Goal: Navigation & Orientation: Find specific page/section

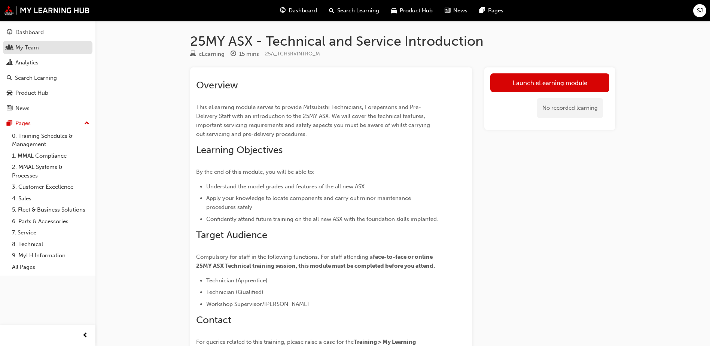
click at [31, 51] on div "My Team" at bounding box center [27, 47] width 24 height 9
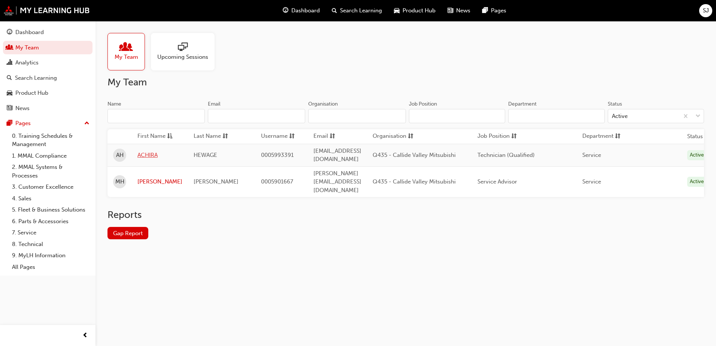
click at [154, 152] on link "ACHIRA" at bounding box center [159, 155] width 45 height 9
